Goal: Information Seeking & Learning: Learn about a topic

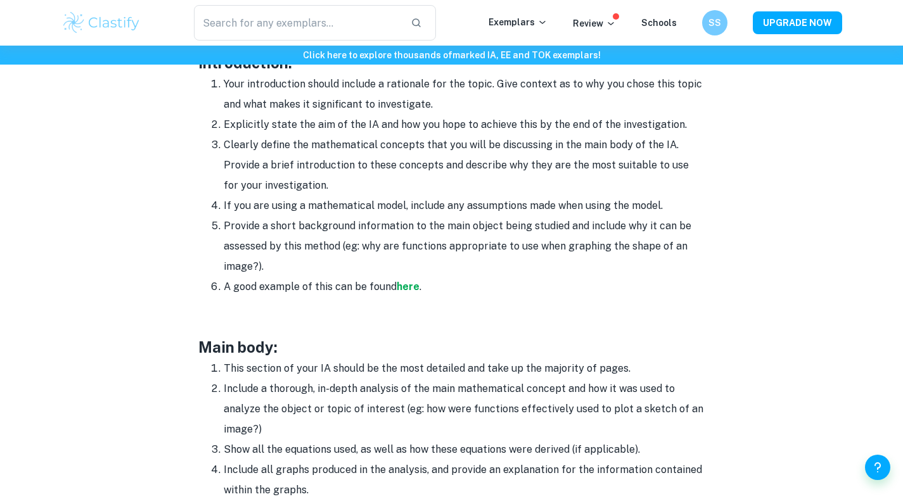
scroll to position [849, 0]
click at [423, 211] on li "If you are using a mathematical model, include any assumptions made when using …" at bounding box center [465, 207] width 482 height 20
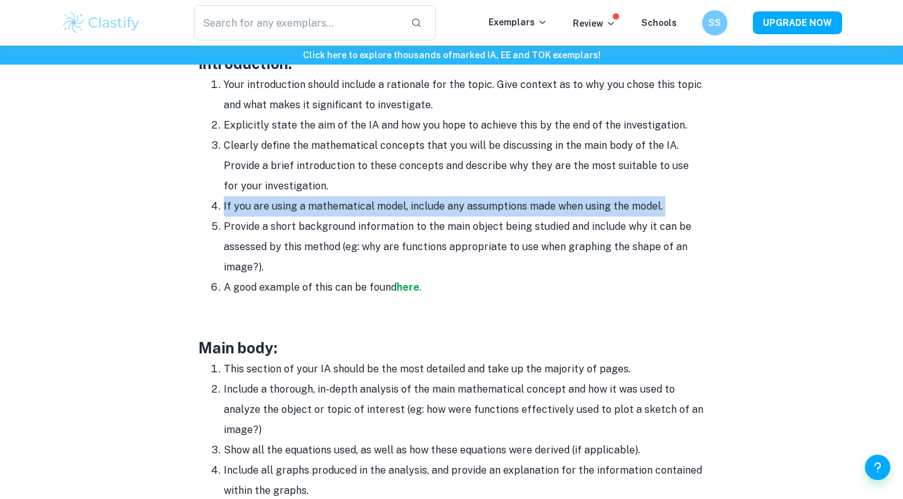
click at [411, 215] on li "If you are using a mathematical model, include any assumptions made when using …" at bounding box center [465, 207] width 482 height 20
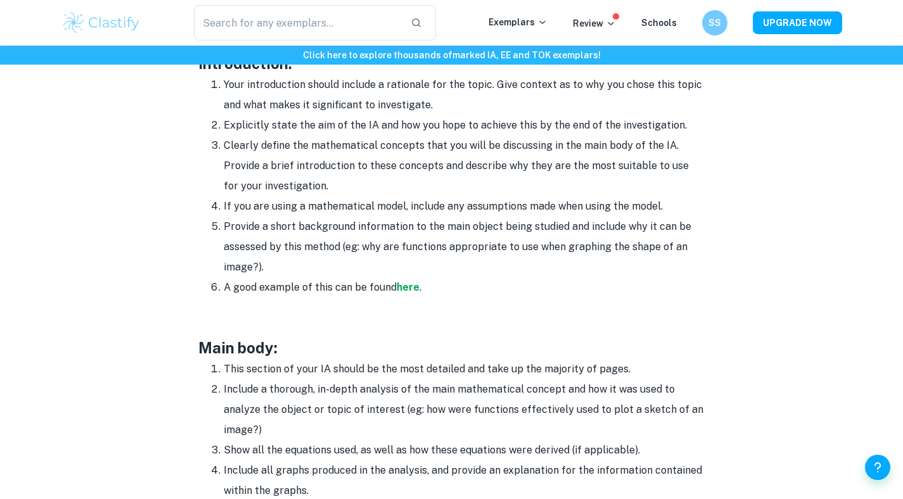
click at [411, 215] on li "If you are using a mathematical model, include any assumptions made when using …" at bounding box center [465, 207] width 482 height 20
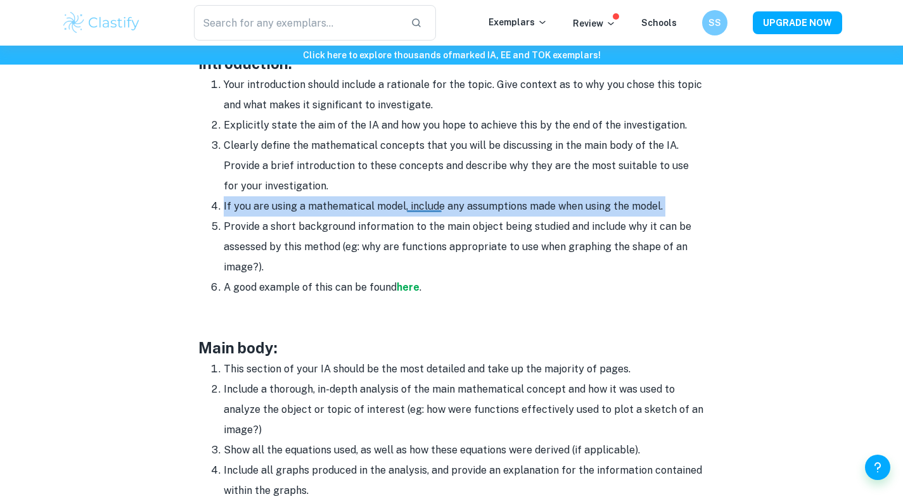
click at [409, 237] on li "Provide a short background information to the main object being studied and inc…" at bounding box center [465, 247] width 482 height 61
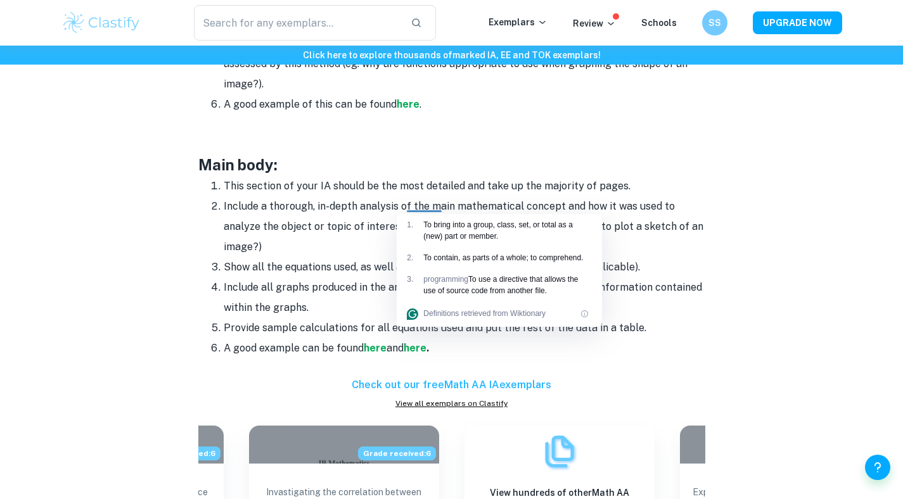
scroll to position [1036, 0]
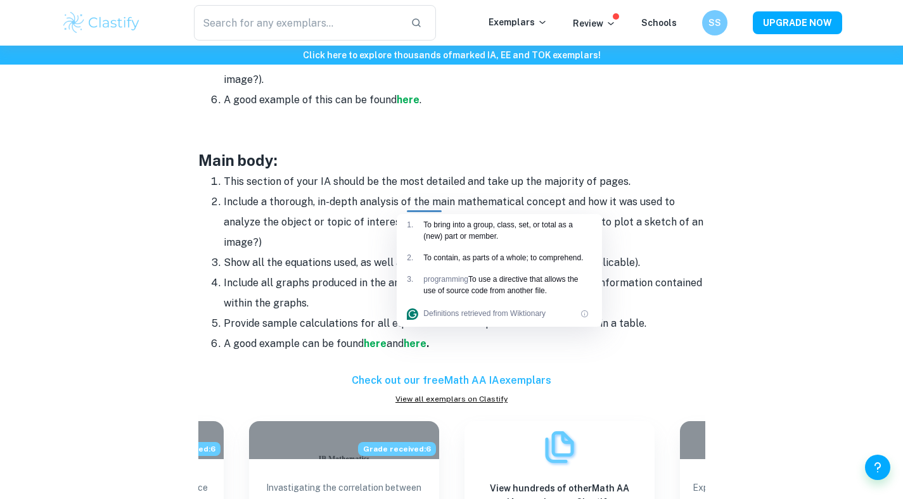
click at [477, 197] on li "Include a thorough, in-depth analysis of the main mathematical concept and how …" at bounding box center [465, 222] width 482 height 61
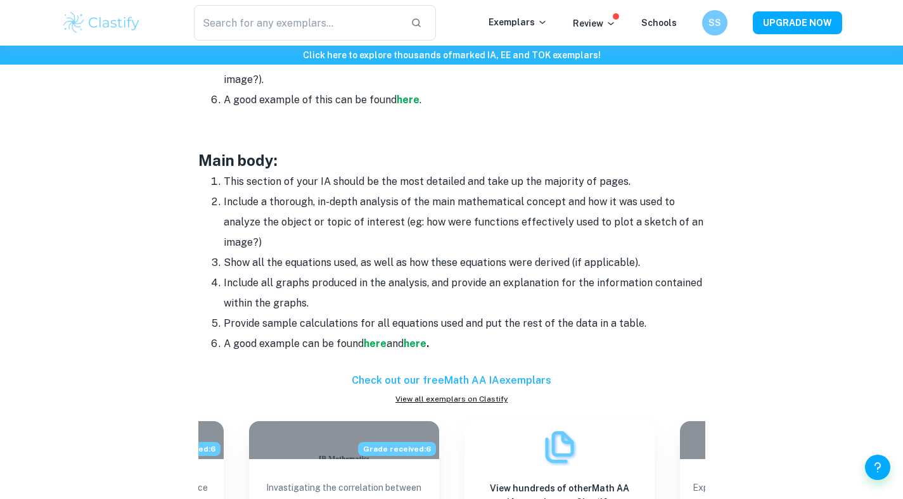
click at [482, 182] on li "This section of your IA should be the most detailed and take up the majority of…" at bounding box center [465, 182] width 482 height 20
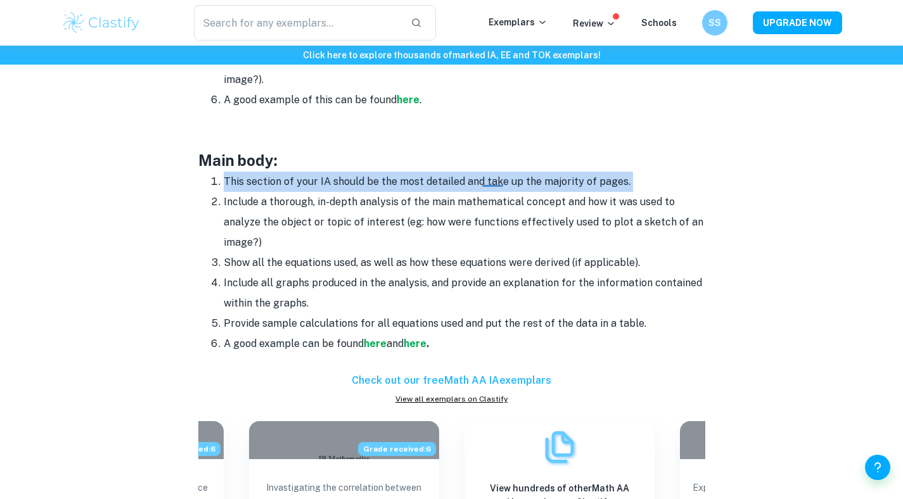
click at [482, 182] on li "This section of your IA should be the most detailed and take up the majority of…" at bounding box center [465, 182] width 482 height 20
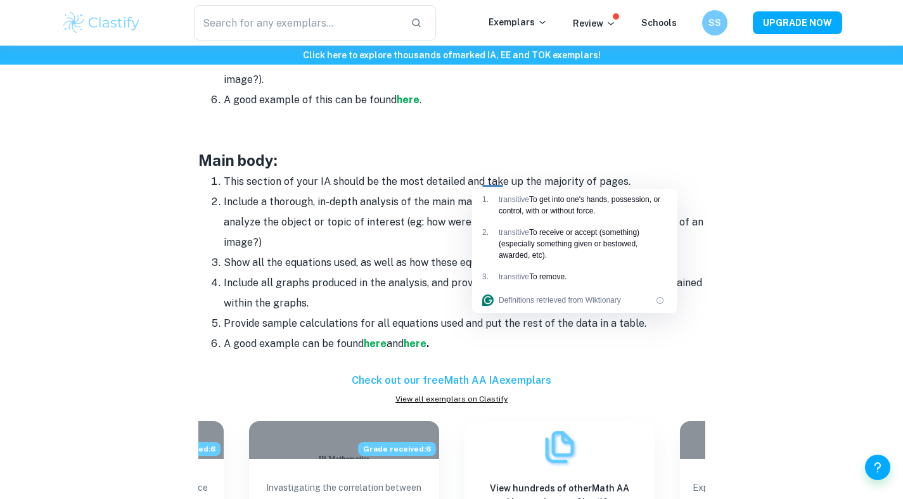
click at [467, 183] on li "This section of your IA should be the most detailed and take up the majority of…" at bounding box center [465, 182] width 482 height 20
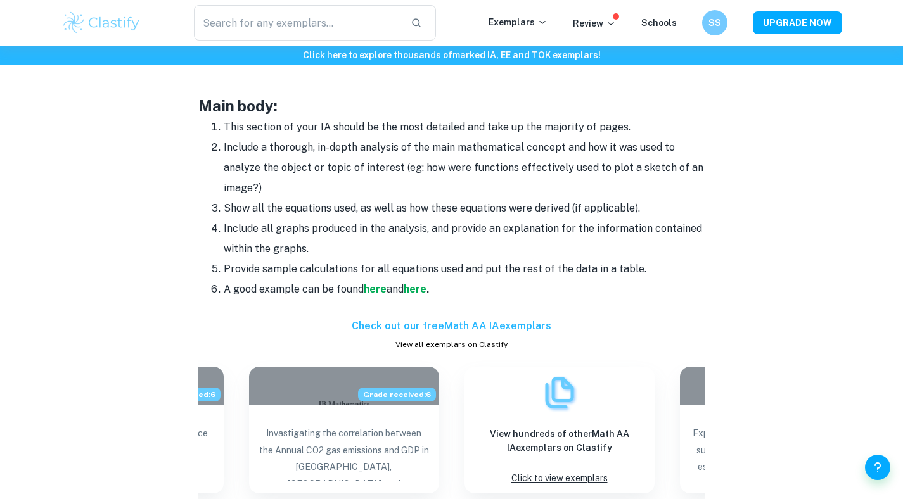
scroll to position [1107, 0]
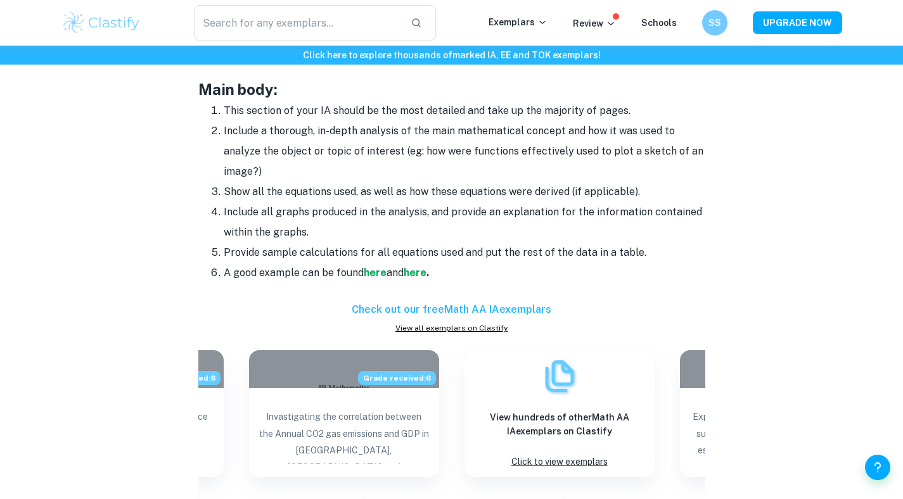
click at [438, 146] on li "Include a thorough, in-depth analysis of the main mathematical concept and how …" at bounding box center [465, 151] width 482 height 61
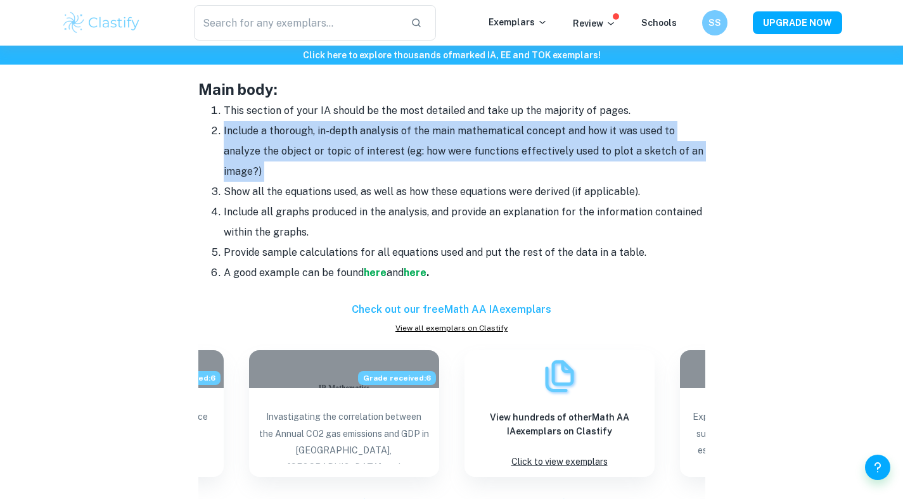
click at [415, 139] on li "Include a thorough, in-depth analysis of the main mathematical concept and how …" at bounding box center [465, 151] width 482 height 61
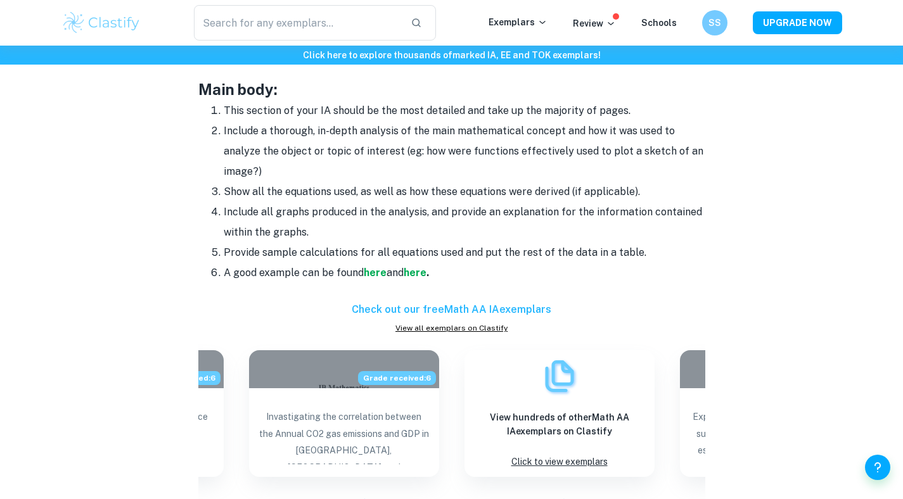
click at [415, 139] on li "Include a thorough, in-depth analysis of the main mathematical concept and how …" at bounding box center [465, 151] width 482 height 61
click at [398, 179] on li "Include a thorough, in-depth analysis of the main mathematical concept and how …" at bounding box center [465, 151] width 482 height 61
click at [386, 172] on li "Include a thorough, in-depth analysis of the main mathematical concept and how …" at bounding box center [465, 151] width 482 height 61
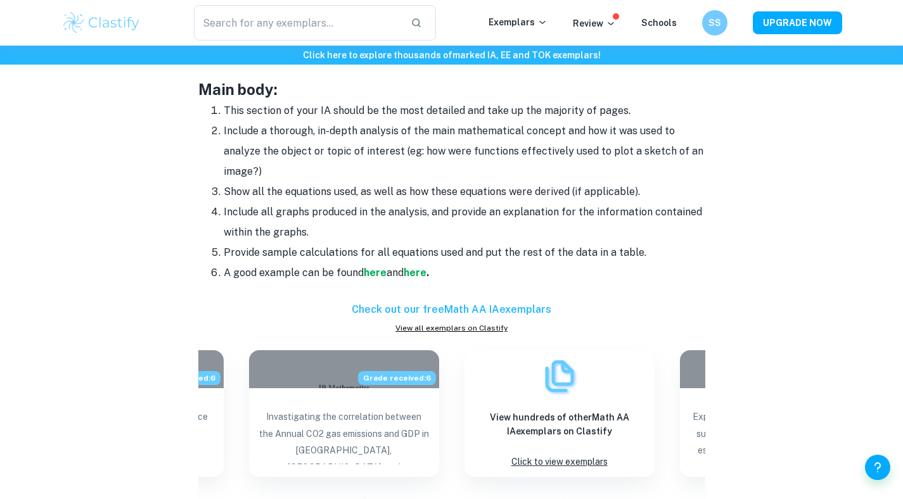
click at [386, 172] on li "Include a thorough, in-depth analysis of the main mathematical concept and how …" at bounding box center [465, 151] width 482 height 61
click at [391, 174] on li "Include a thorough, in-depth analysis of the main mathematical concept and how …" at bounding box center [465, 151] width 482 height 61
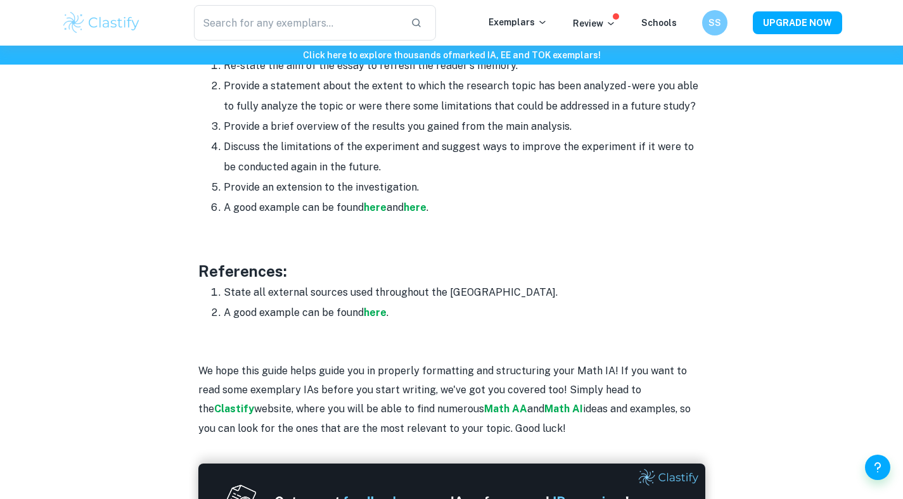
scroll to position [1563, 0]
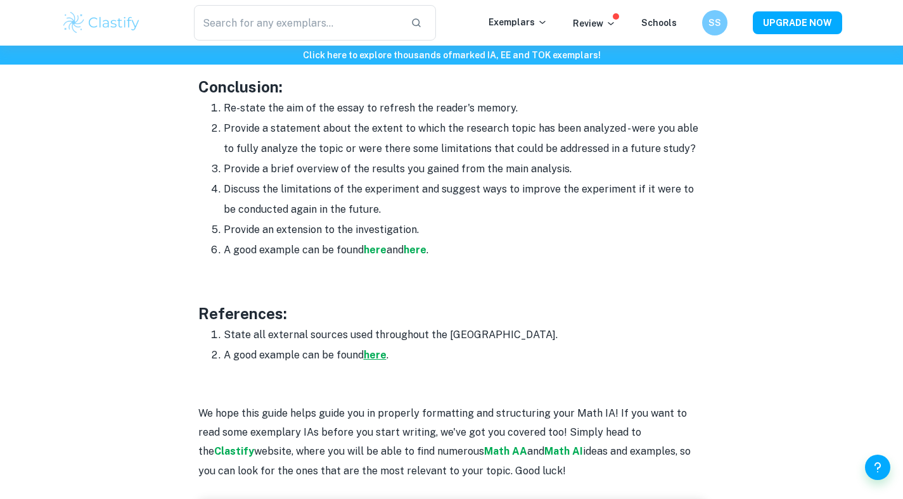
click at [377, 360] on strong "here" at bounding box center [375, 355] width 23 height 12
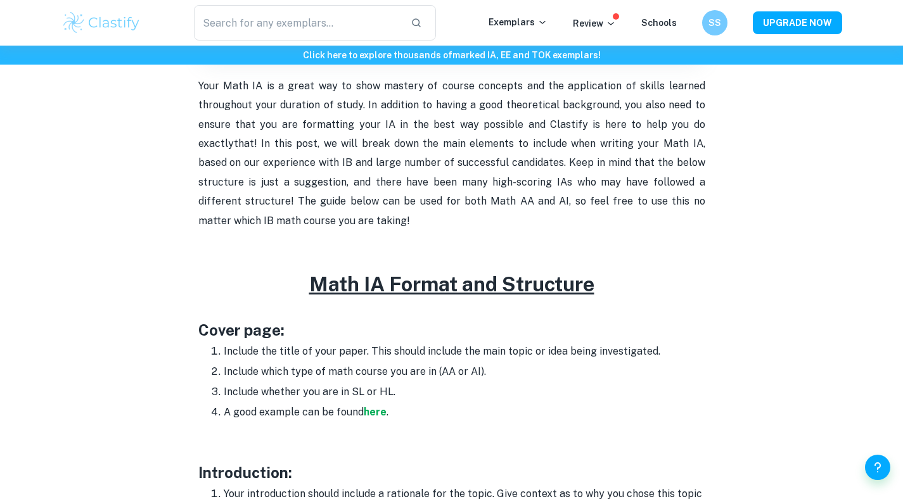
scroll to position [444, 0]
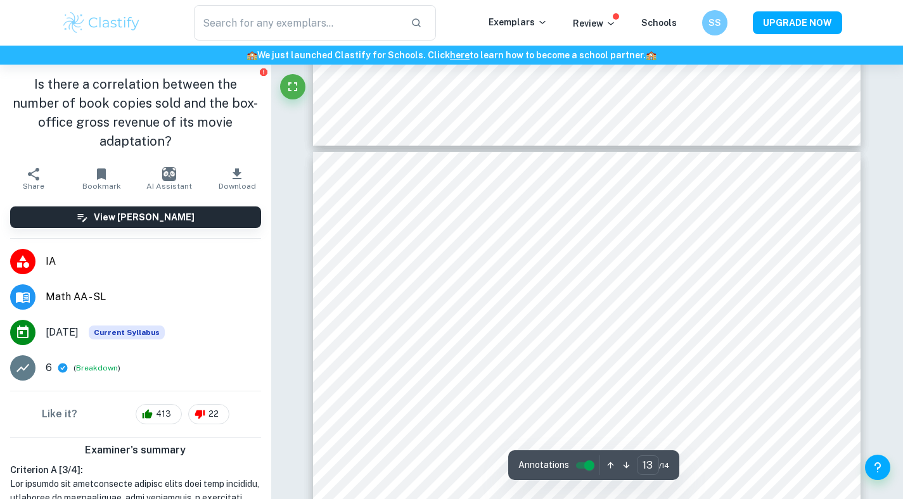
type input "12"
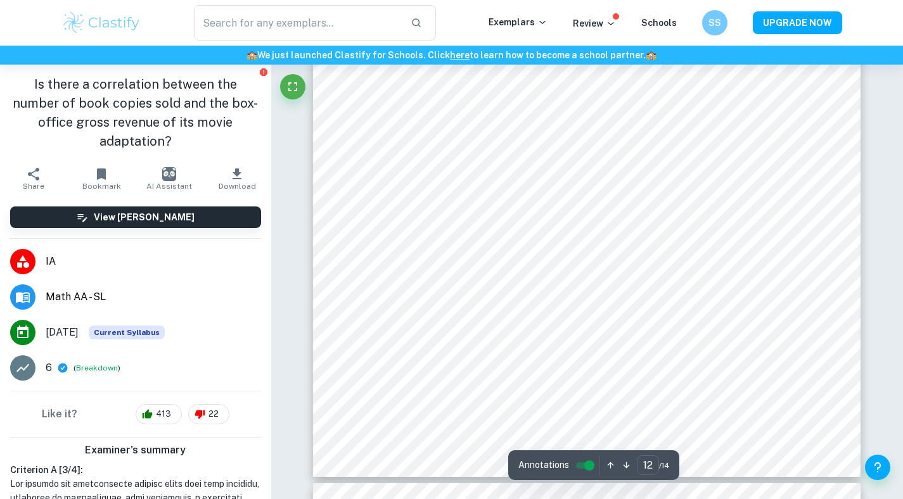
scroll to position [9225, 0]
